Goal: Task Accomplishment & Management: Manage account settings

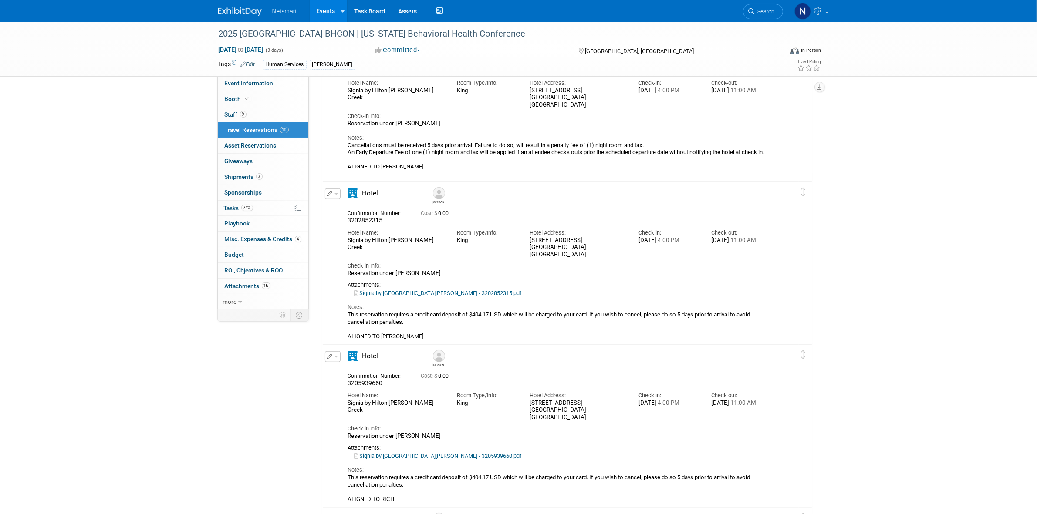
click at [99, 140] on div "2025 [GEOGRAPHIC_DATA] BHCON | [US_STATE] Behavioral Health Conference [DATE] t…" at bounding box center [518, 18] width 1037 height 1693
click at [245, 210] on span "74%" at bounding box center [247, 208] width 12 height 7
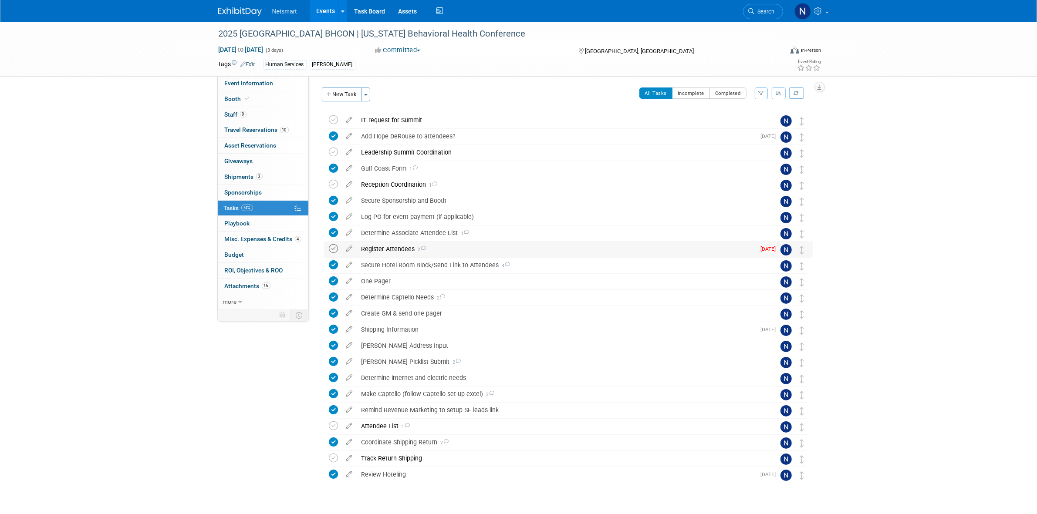
click at [338, 250] on icon at bounding box center [333, 248] width 9 height 9
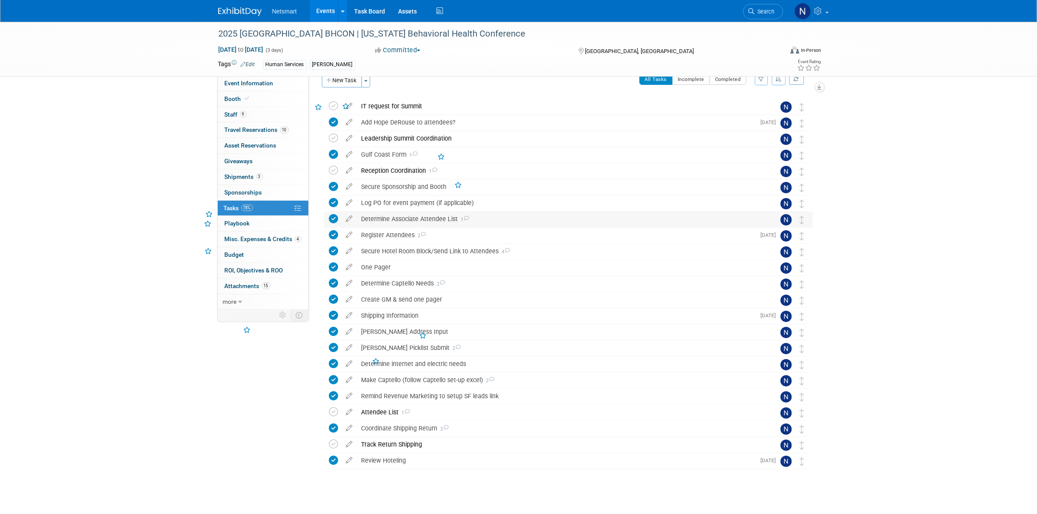
scroll to position [22, 0]
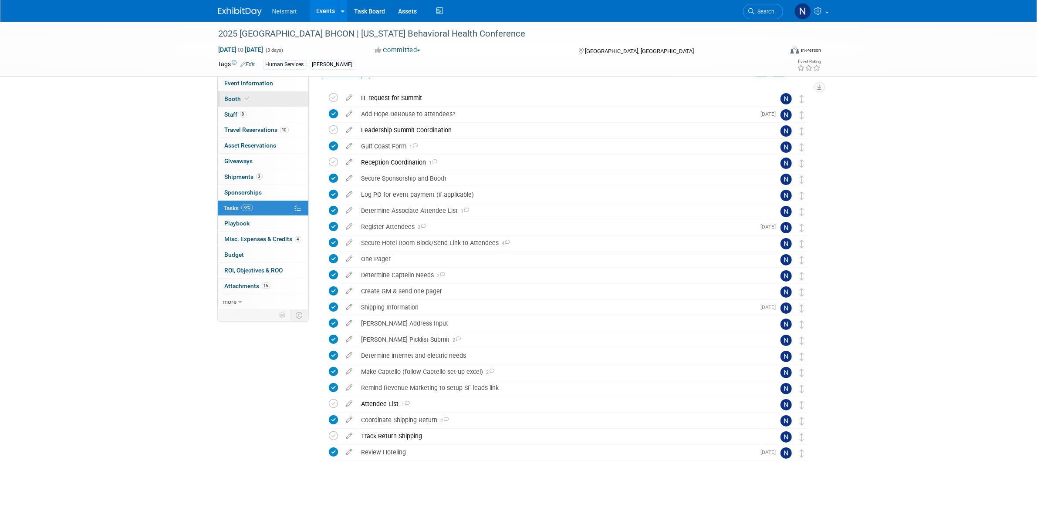
drag, startPoint x: 260, startPoint y: 87, endPoint x: 267, endPoint y: 91, distance: 7.9
click at [260, 87] on link "Event Information" at bounding box center [263, 83] width 91 height 15
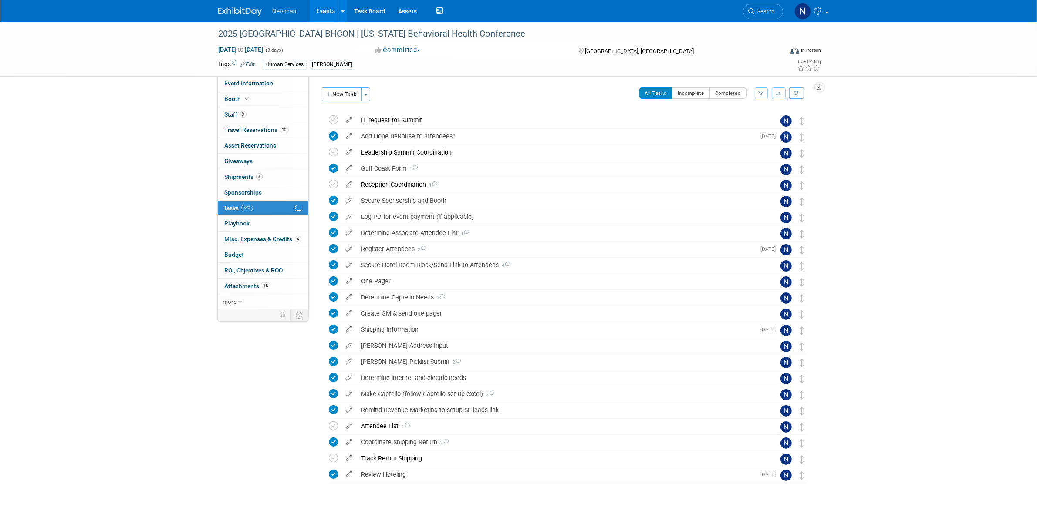
select select "Human Services"
select select "1"
select select "Yes"
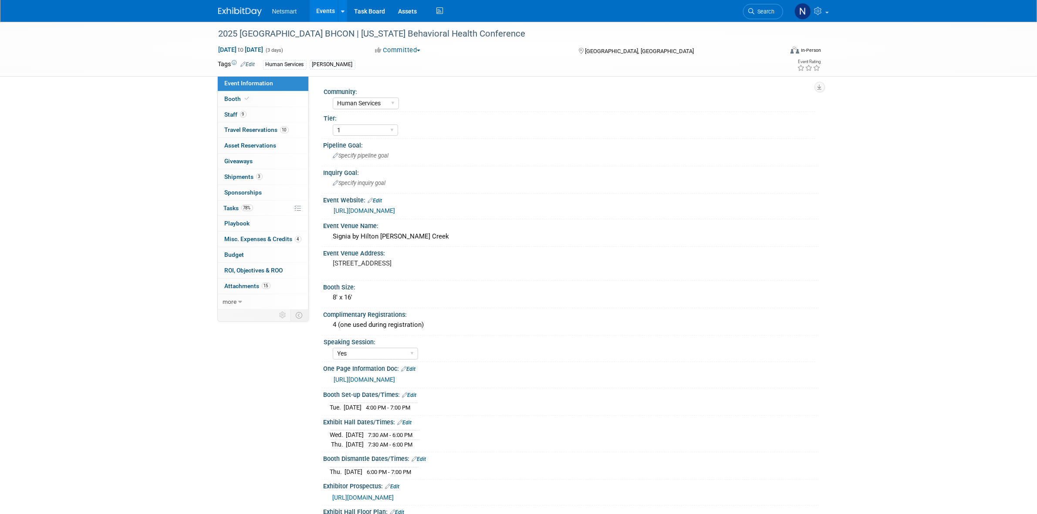
click at [394, 212] on link "[URL][DOMAIN_NAME]" at bounding box center [364, 210] width 61 height 7
click at [259, 173] on link "3 Shipments 3" at bounding box center [263, 176] width 91 height 15
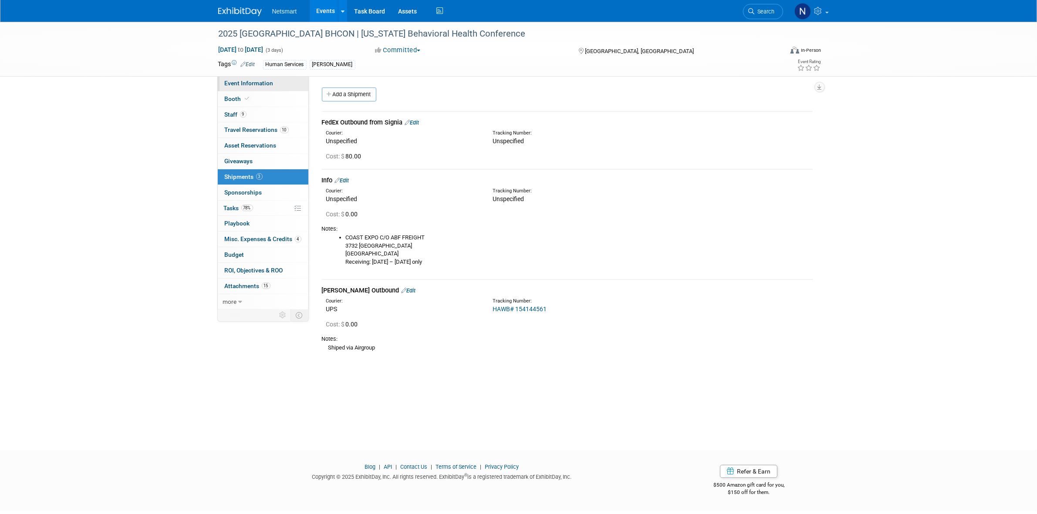
click at [269, 83] on span "Event Information" at bounding box center [249, 83] width 49 height 7
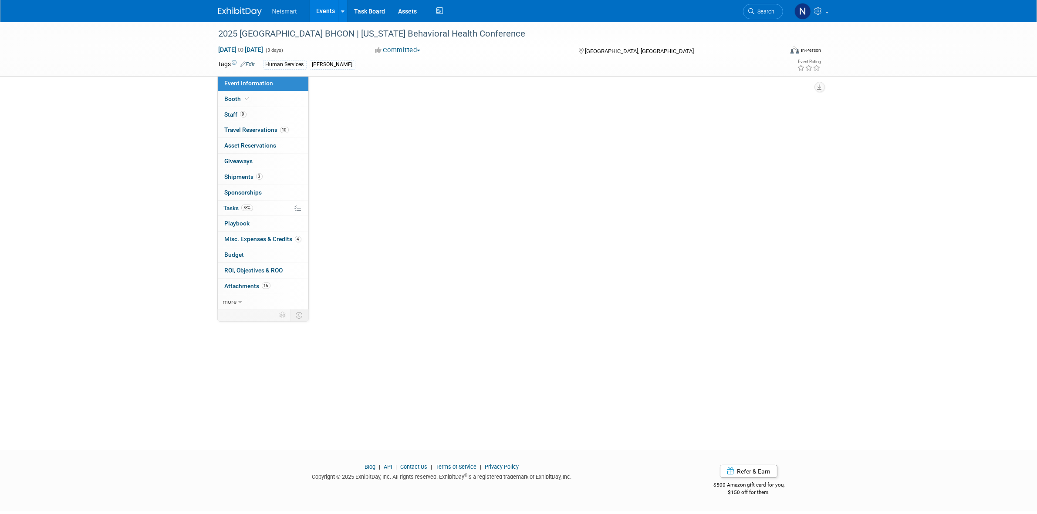
select select "Human Services"
select select "1"
select select "Yes"
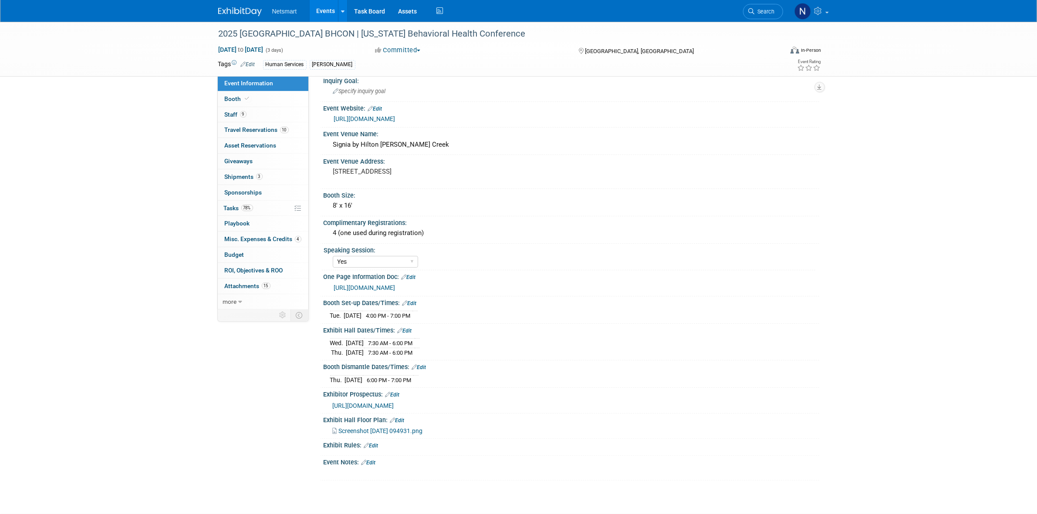
scroll to position [109, 0]
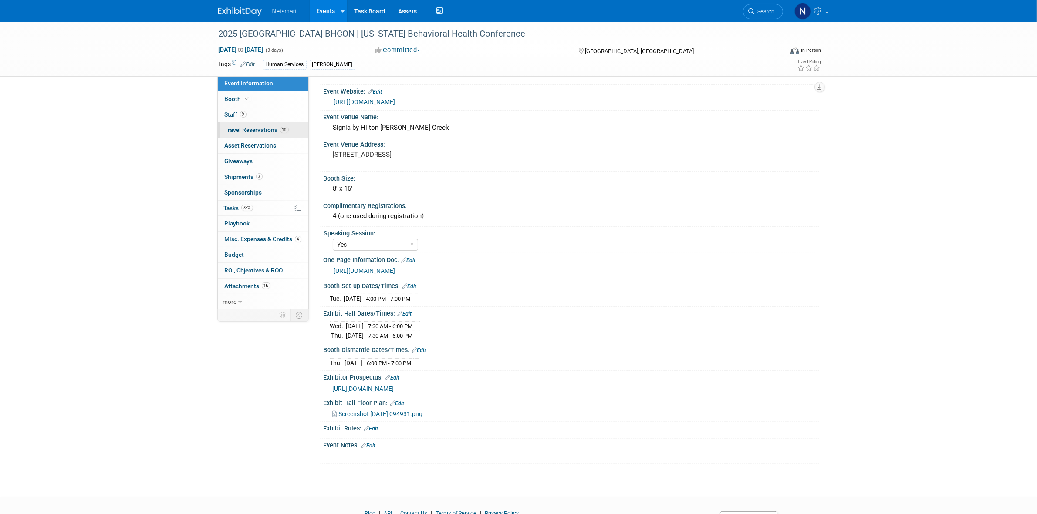
click at [266, 129] on span "Travel Reservations 10" at bounding box center [257, 129] width 64 height 7
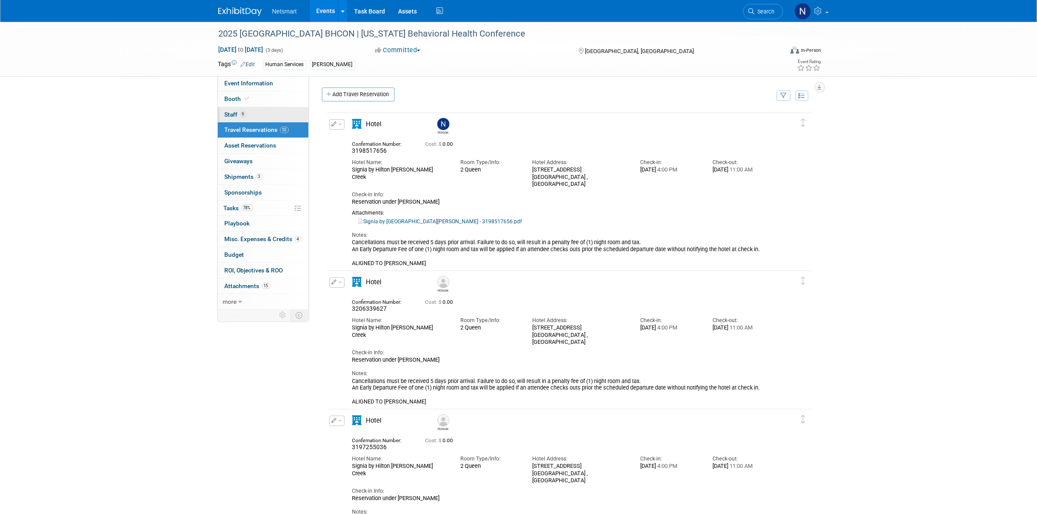
click at [260, 112] on link "9 Staff 9" at bounding box center [263, 114] width 91 height 15
